Goal: Transaction & Acquisition: Download file/media

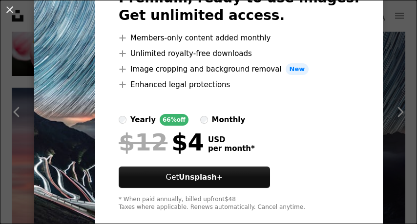
scroll to position [71, 0]
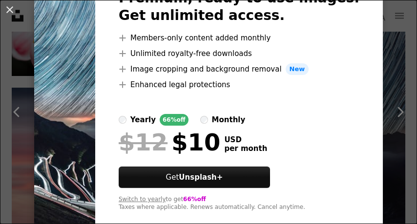
click at [167, 133] on span "$12" at bounding box center [143, 142] width 49 height 25
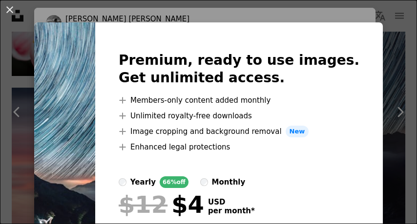
scroll to position [8, 0]
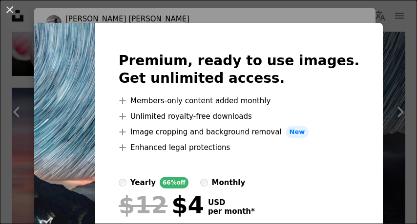
click at [50, 176] on img at bounding box center [64, 163] width 61 height 281
click at [17, 107] on div "An X shape Premium, ready to use images. Get unlimited access. A plus sign Memb…" at bounding box center [208, 112] width 417 height 224
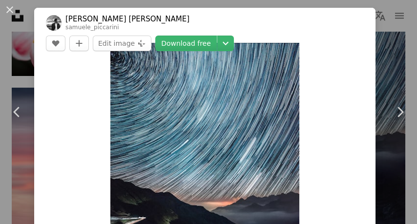
click at [217, 36] on link "Download free" at bounding box center [185, 44] width 61 height 16
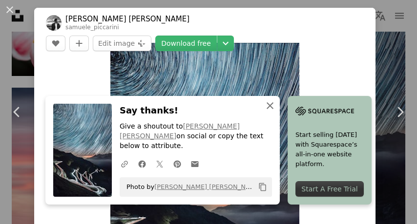
click at [262, 116] on button "An X shape Close" at bounding box center [270, 106] width 20 height 20
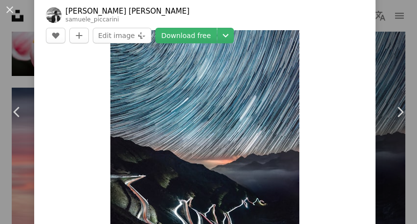
scroll to position [40, 0]
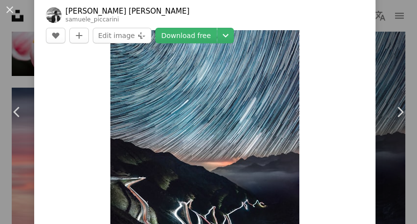
click at [20, 157] on link "Chevron left" at bounding box center [17, 112] width 34 height 94
click at [14, 10] on button "An X shape" at bounding box center [10, 10] width 12 height 12
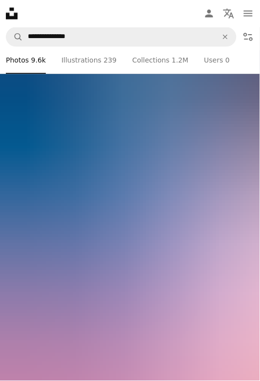
scroll to position [3107, 0]
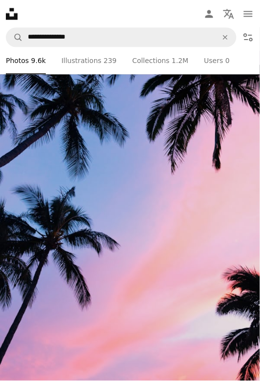
click at [73, 73] on link "Pen Tool Illustrations 239" at bounding box center [88, 60] width 55 height 27
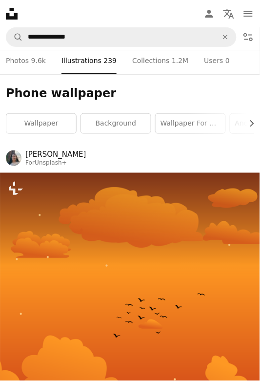
click at [144, 60] on link "A stack of folders Collections 1.2M" at bounding box center [160, 60] width 56 height 27
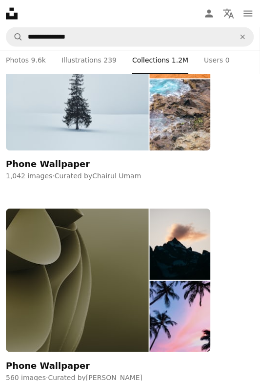
scroll to position [126, 0]
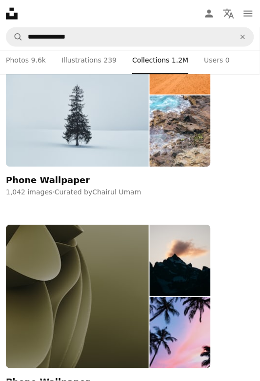
click at [204, 52] on link "People Users 0" at bounding box center [217, 60] width 26 height 27
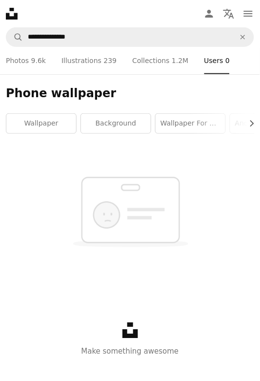
click at [132, 62] on link "A stack of folders Collections 1.2M" at bounding box center [160, 60] width 56 height 27
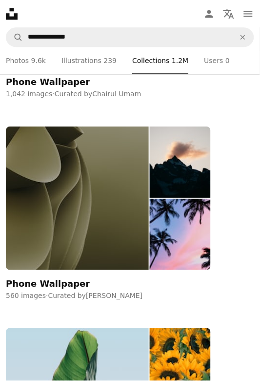
scroll to position [224, 0]
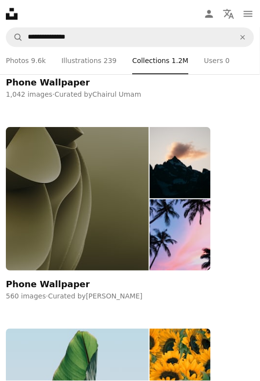
click at [75, 64] on link "Pen Tool Illustrations 239" at bounding box center [88, 60] width 55 height 27
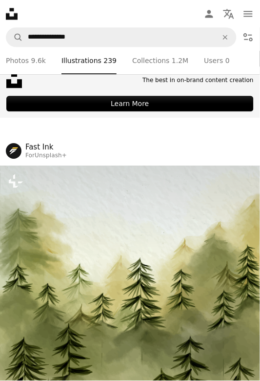
scroll to position [934, 0]
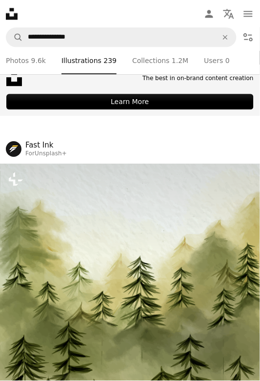
click at [38, 48] on nav "**********" at bounding box center [130, 36] width 260 height 27
click at [29, 64] on link "A photo Photos 9.6k" at bounding box center [26, 60] width 40 height 27
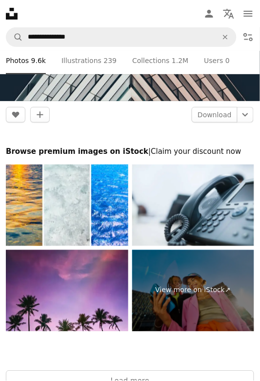
scroll to position [19435, 0]
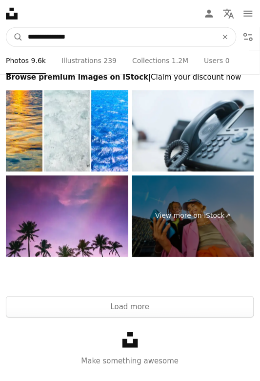
click at [91, 39] on input "**********" at bounding box center [119, 37] width 192 height 19
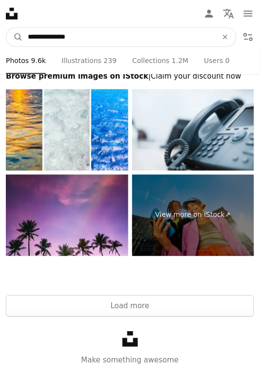
scroll to position [19455, 0]
type input "**********"
click at [6, 28] on button "A magnifying glass" at bounding box center [14, 37] width 17 height 19
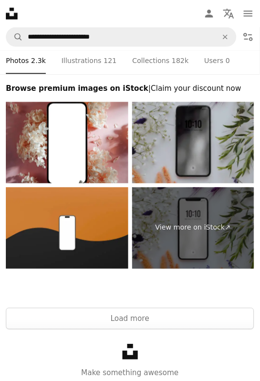
scroll to position [8868, 0]
click at [161, 224] on div "Unsplash logo Make something awesome" at bounding box center [130, 361] width 260 height 64
